Goal: Task Accomplishment & Management: Use online tool/utility

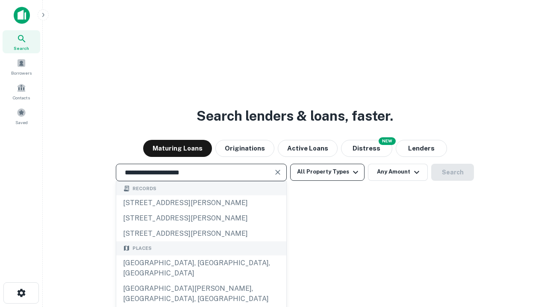
click at [201, 281] on div "[GEOGRAPHIC_DATA], [GEOGRAPHIC_DATA], [GEOGRAPHIC_DATA]" at bounding box center [201, 269] width 170 height 26
click at [327, 172] on button "All Property Types" at bounding box center [327, 172] width 74 height 17
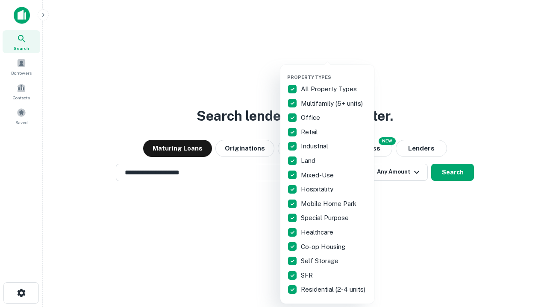
type input "**********"
click at [334, 72] on button "button" at bounding box center [334, 72] width 94 height 0
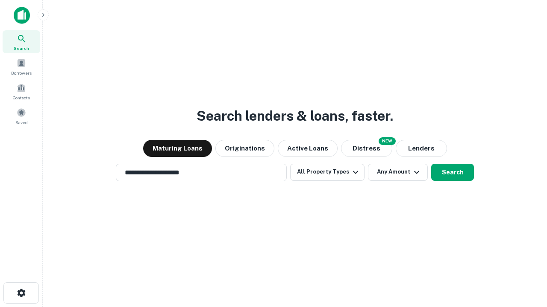
scroll to position [5, 103]
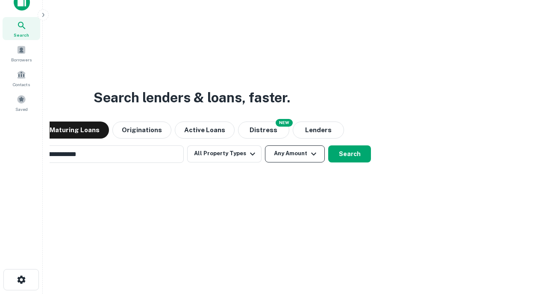
click at [265, 146] on button "Any Amount" at bounding box center [295, 154] width 60 height 17
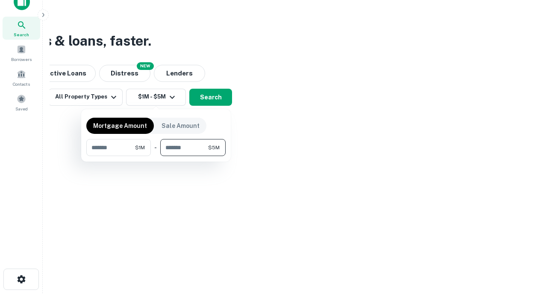
type input "*******"
click at [156, 156] on button "button" at bounding box center [155, 156] width 139 height 0
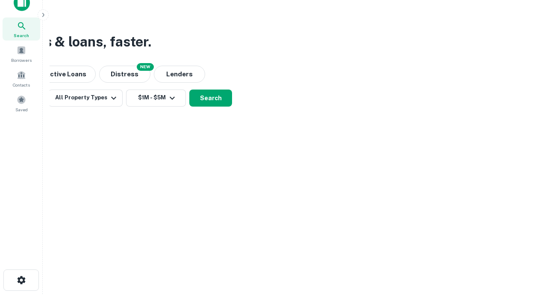
scroll to position [5, 158]
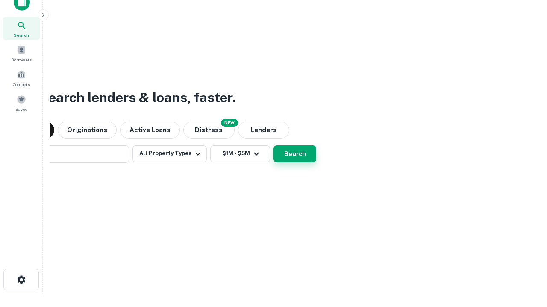
click at [273, 146] on button "Search" at bounding box center [294, 154] width 43 height 17
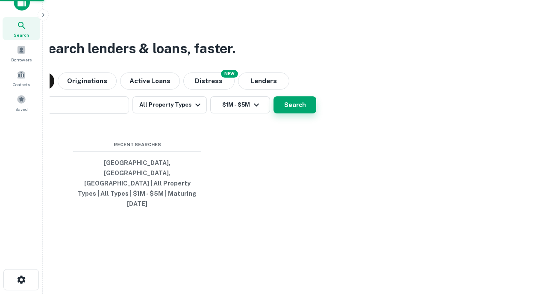
scroll to position [23, 242]
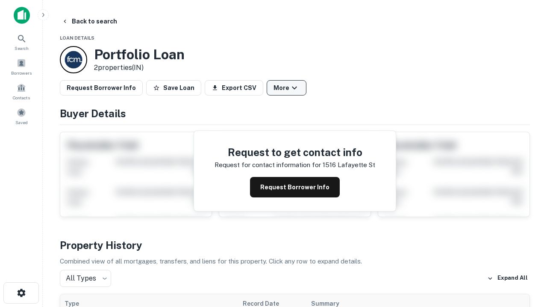
click at [286, 88] on button "More" at bounding box center [286, 87] width 40 height 15
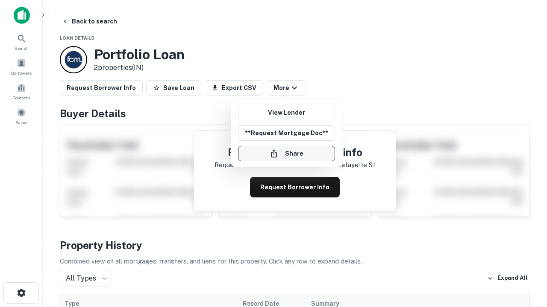
click at [286, 154] on button "Share" at bounding box center [286, 153] width 97 height 15
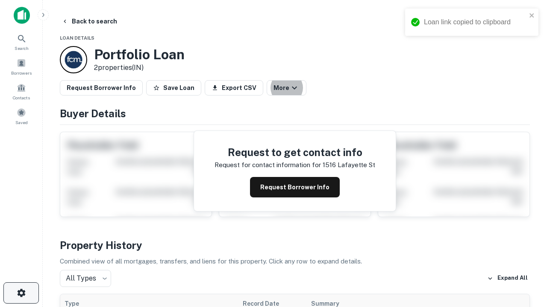
click at [21, 293] on icon "button" at bounding box center [21, 293] width 10 height 10
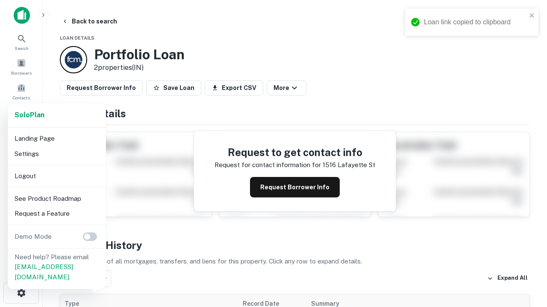
click at [56, 176] on li "Logout" at bounding box center [56, 176] width 91 height 15
